Goal: Navigation & Orientation: Find specific page/section

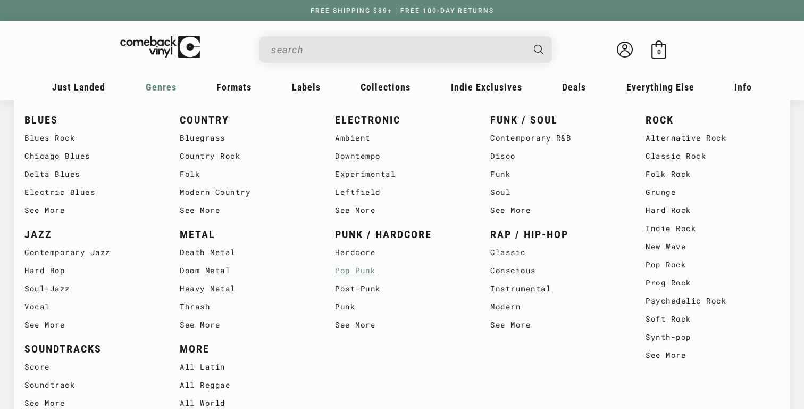
scroll to position [45, 0]
click at [74, 345] on link "SOUNDTRACKS" at bounding box center [91, 349] width 134 height 18
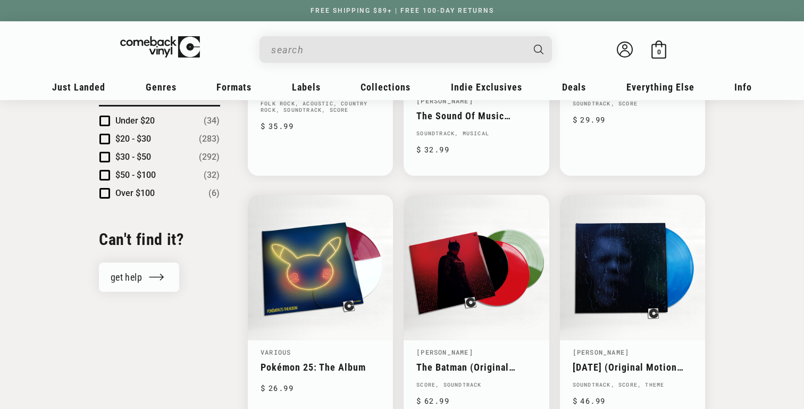
scroll to position [1105, 0]
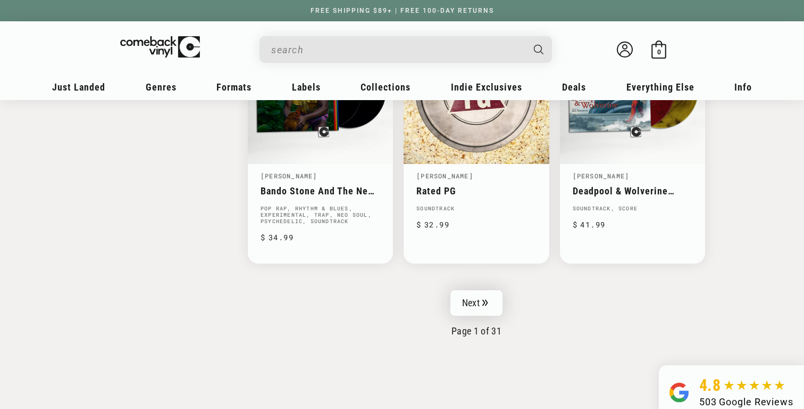
click at [481, 290] on link "Next" at bounding box center [477, 303] width 52 height 26
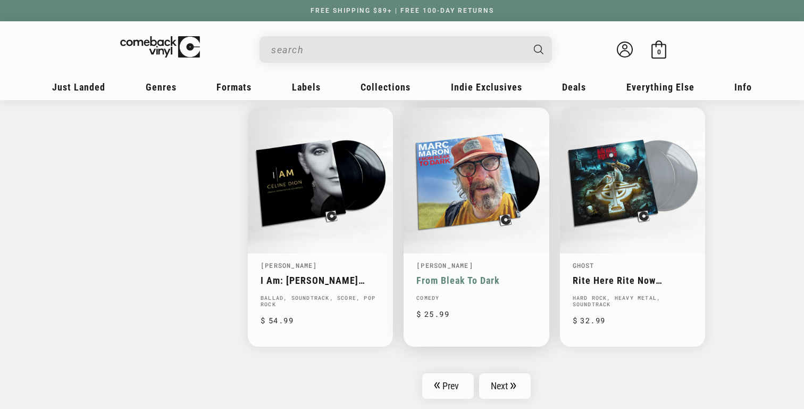
scroll to position [1637, 0]
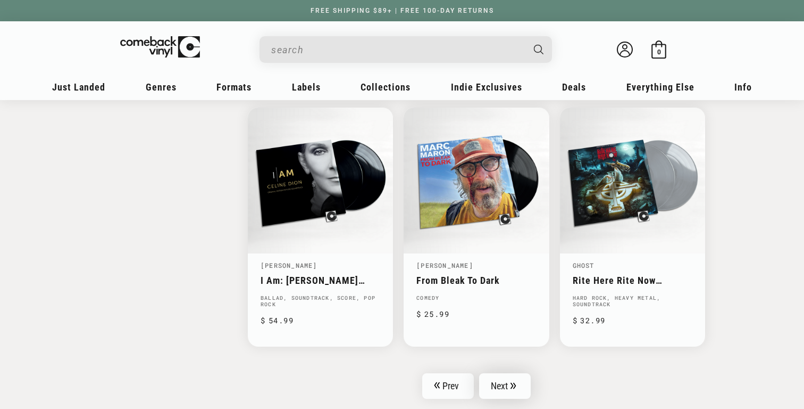
click at [495, 374] on link "Next" at bounding box center [505, 386] width 52 height 26
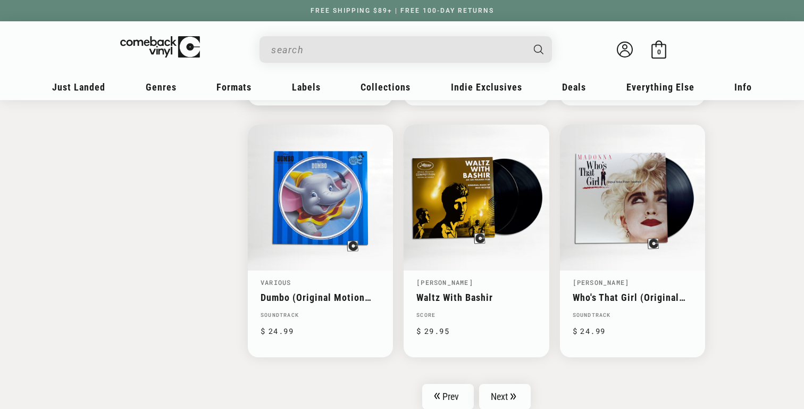
scroll to position [1619, 0]
click at [490, 389] on link "Next" at bounding box center [505, 396] width 52 height 26
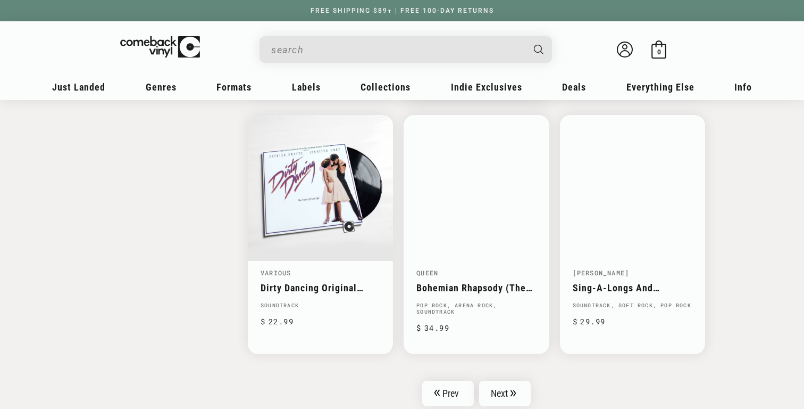
scroll to position [1672, 0]
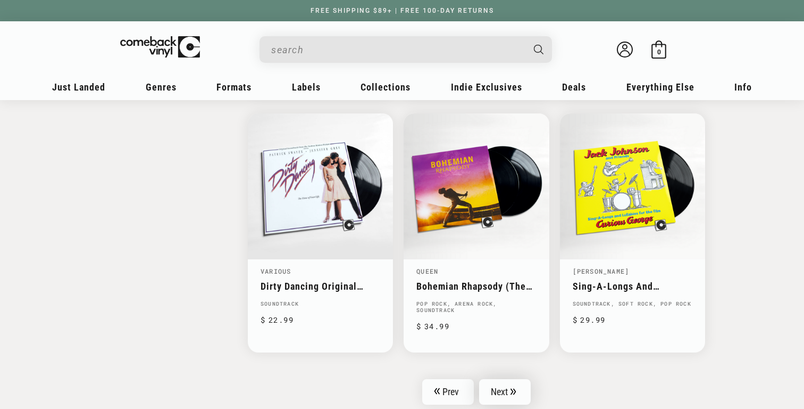
click at [510, 379] on link "Next" at bounding box center [505, 392] width 52 height 26
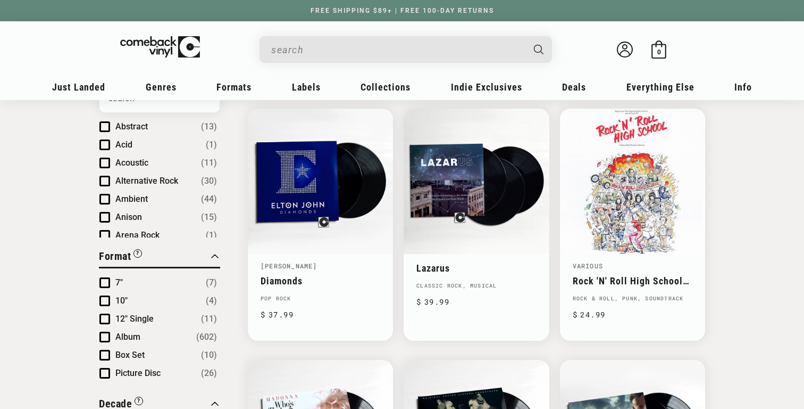
scroll to position [383, 1]
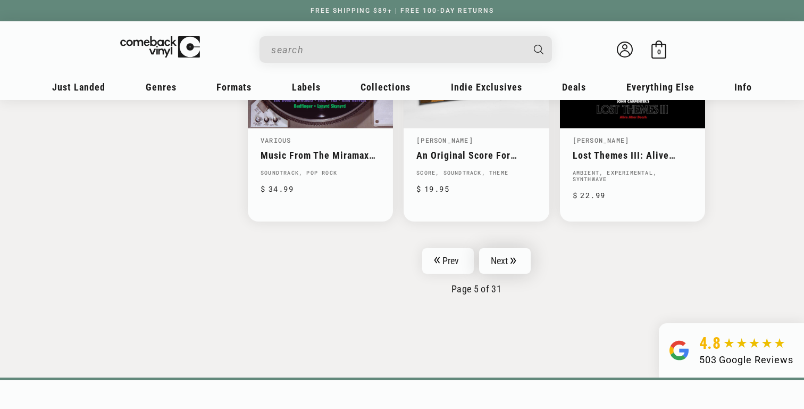
click at [506, 267] on link "Next" at bounding box center [505, 261] width 52 height 26
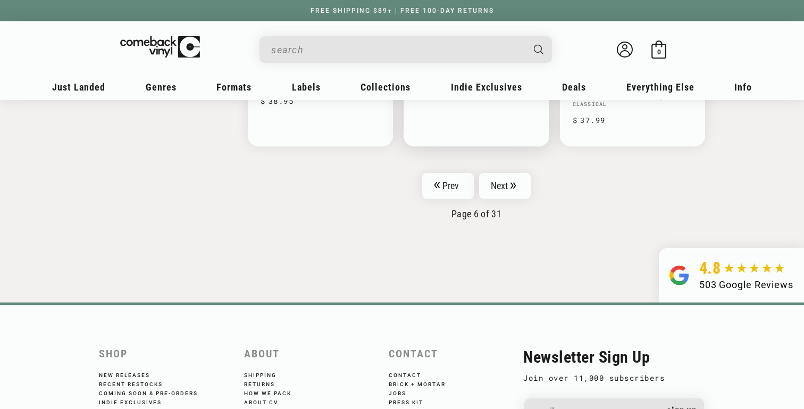
scroll to position [1884, 0]
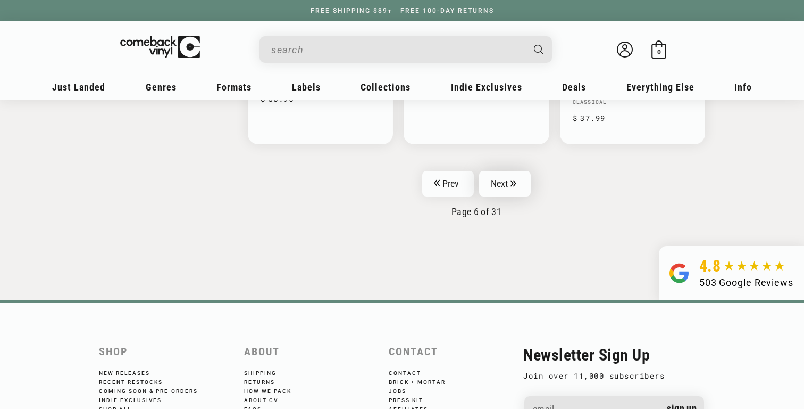
click at [499, 181] on link "Next" at bounding box center [505, 184] width 52 height 26
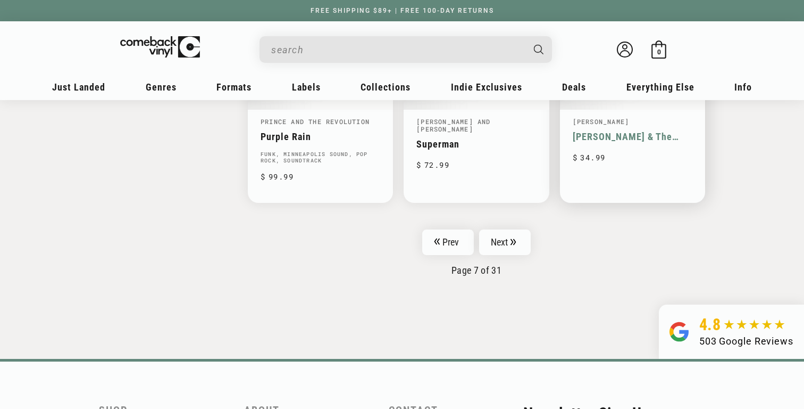
scroll to position [1807, 0]
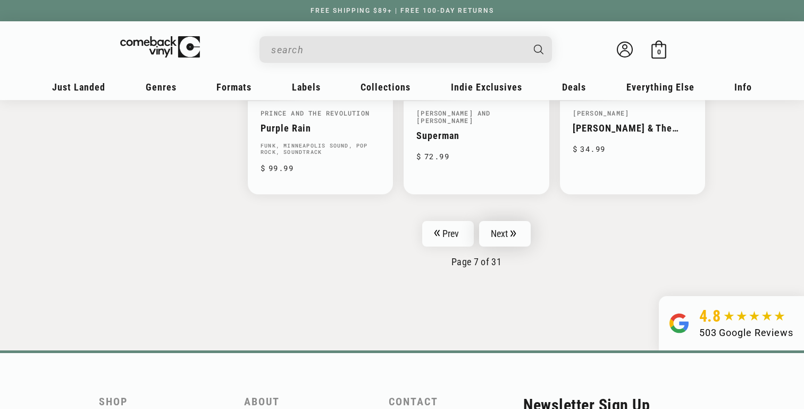
click at [520, 223] on link "Next" at bounding box center [505, 234] width 52 height 26
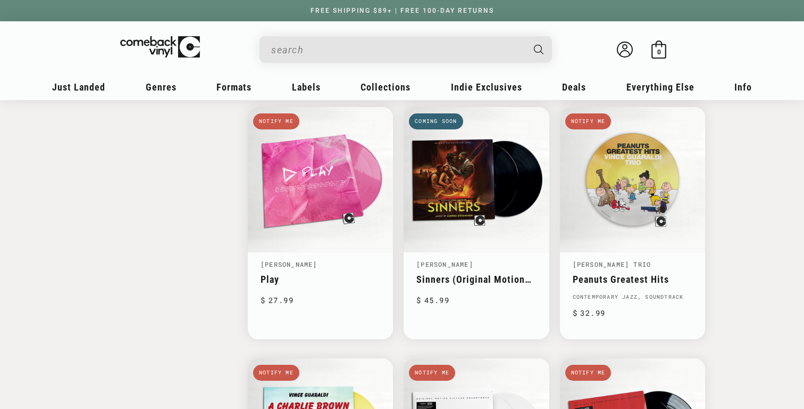
scroll to position [1380, 0]
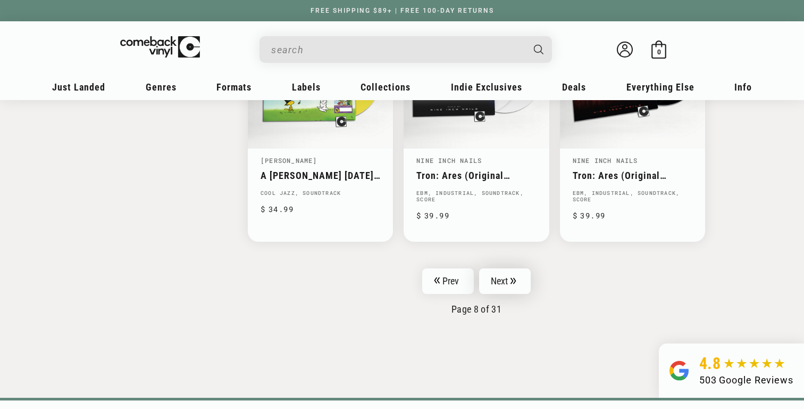
click at [520, 278] on link "Next" at bounding box center [505, 281] width 52 height 26
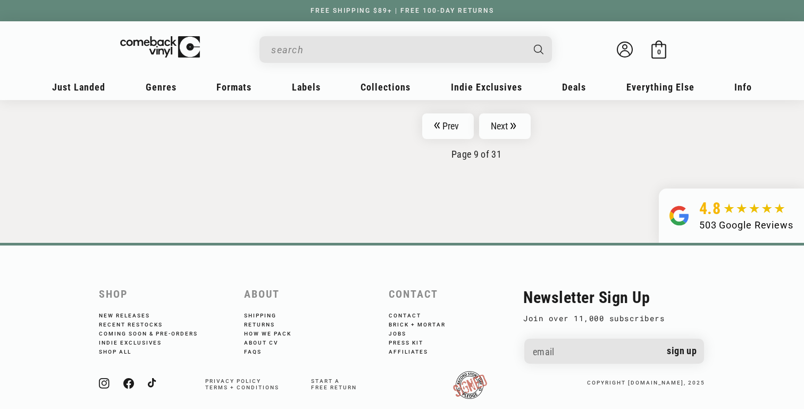
scroll to position [1930, 0]
